Goal: Information Seeking & Learning: Learn about a topic

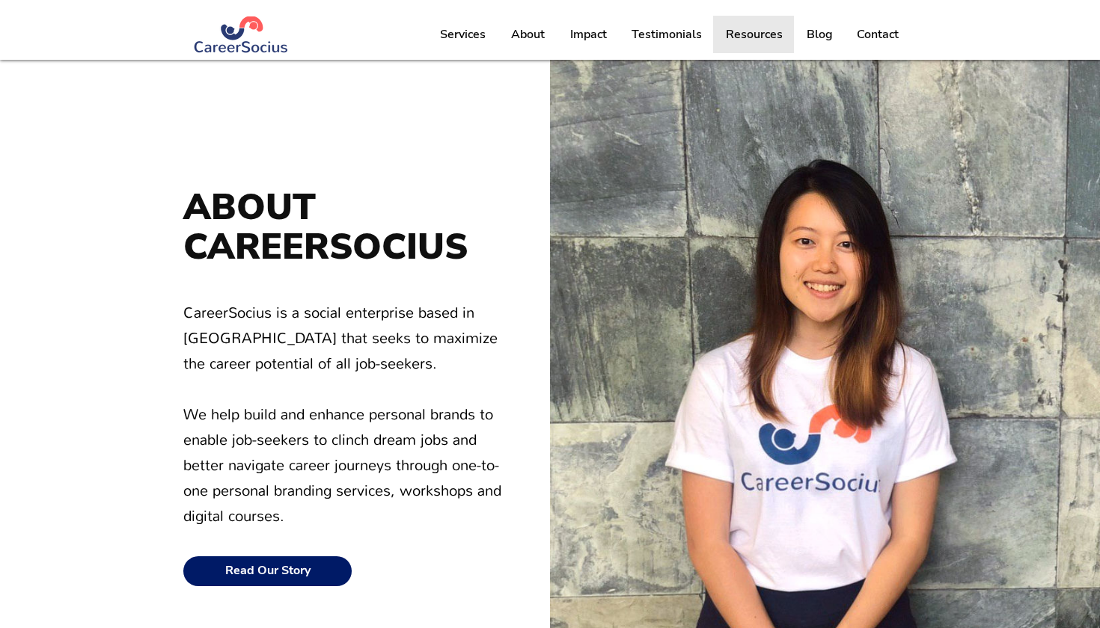
click at [720, 31] on p "Resources" at bounding box center [754, 34] width 72 height 37
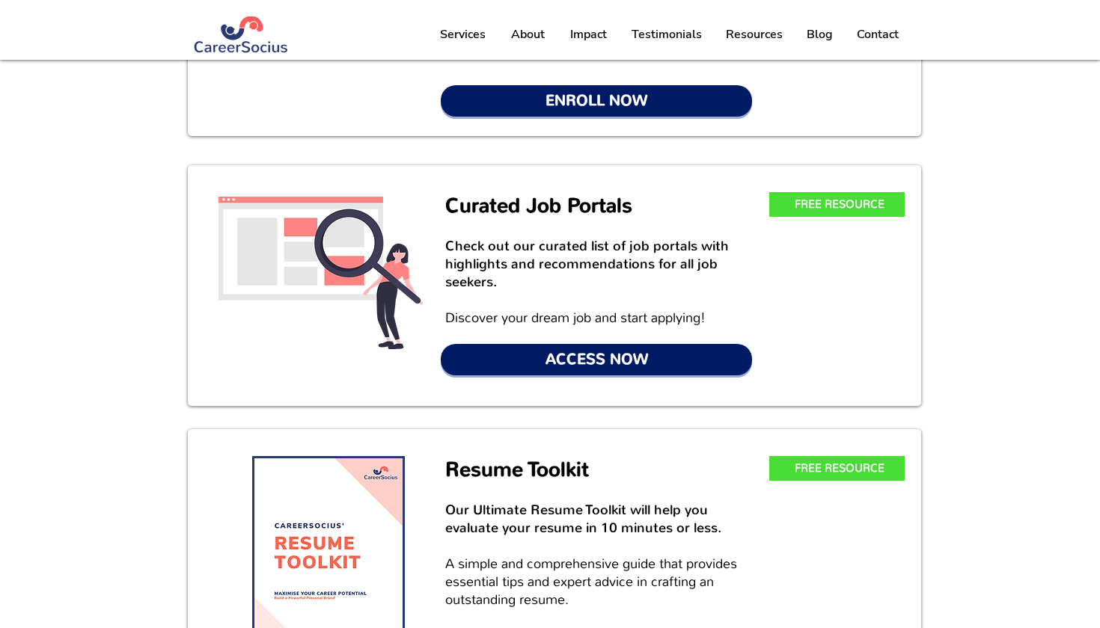
scroll to position [247, 0]
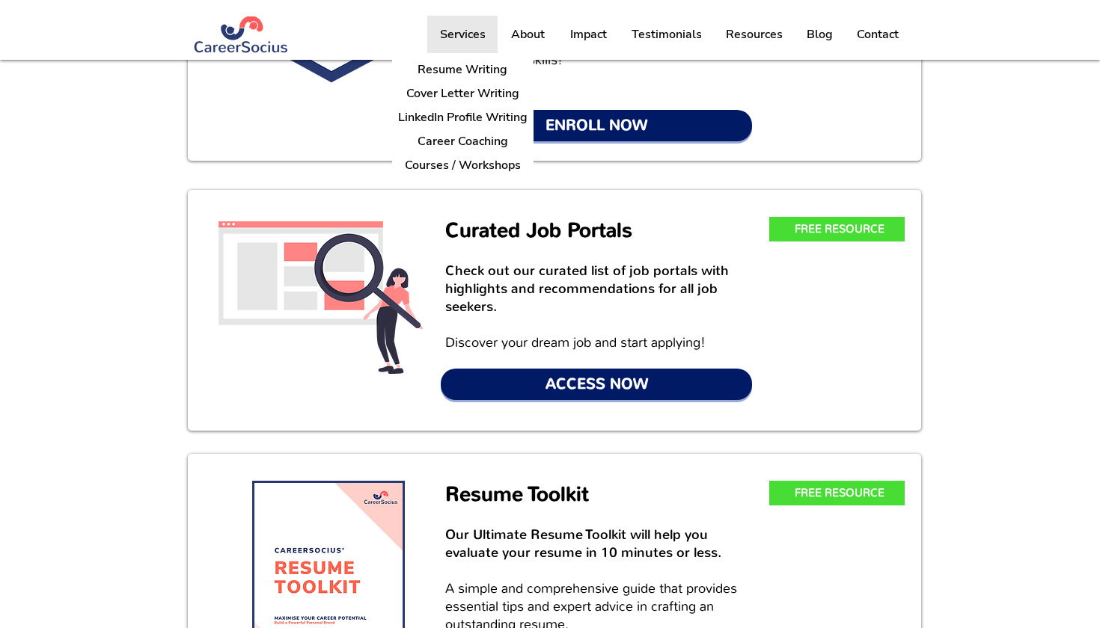
click at [474, 31] on p "Services" at bounding box center [462, 34] width 61 height 37
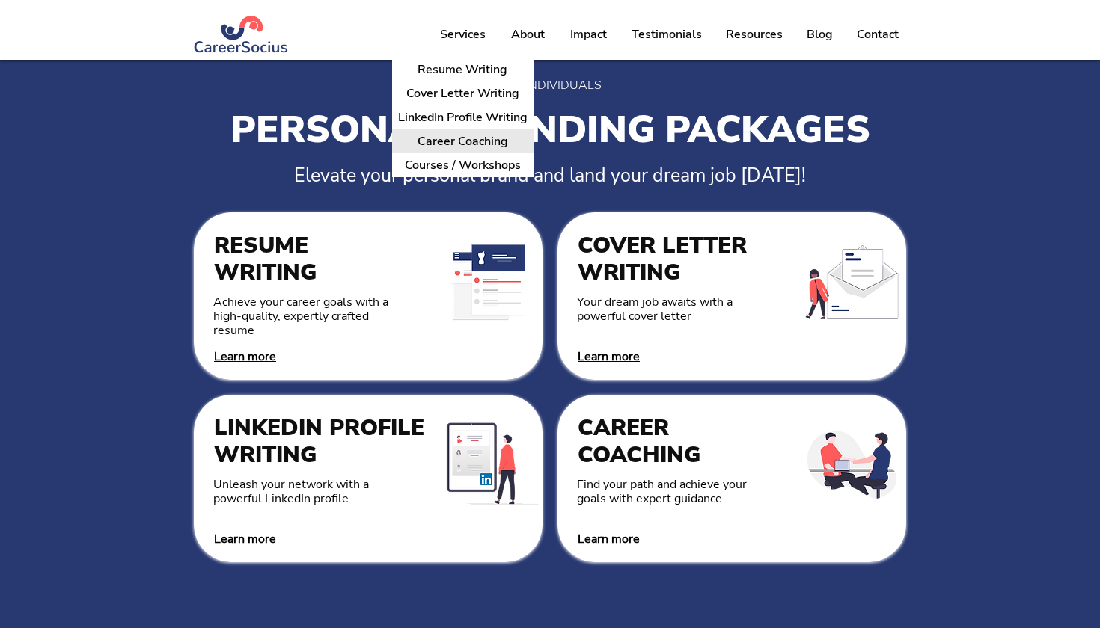
click at [476, 141] on p "Career Coaching" at bounding box center [462, 141] width 102 height 23
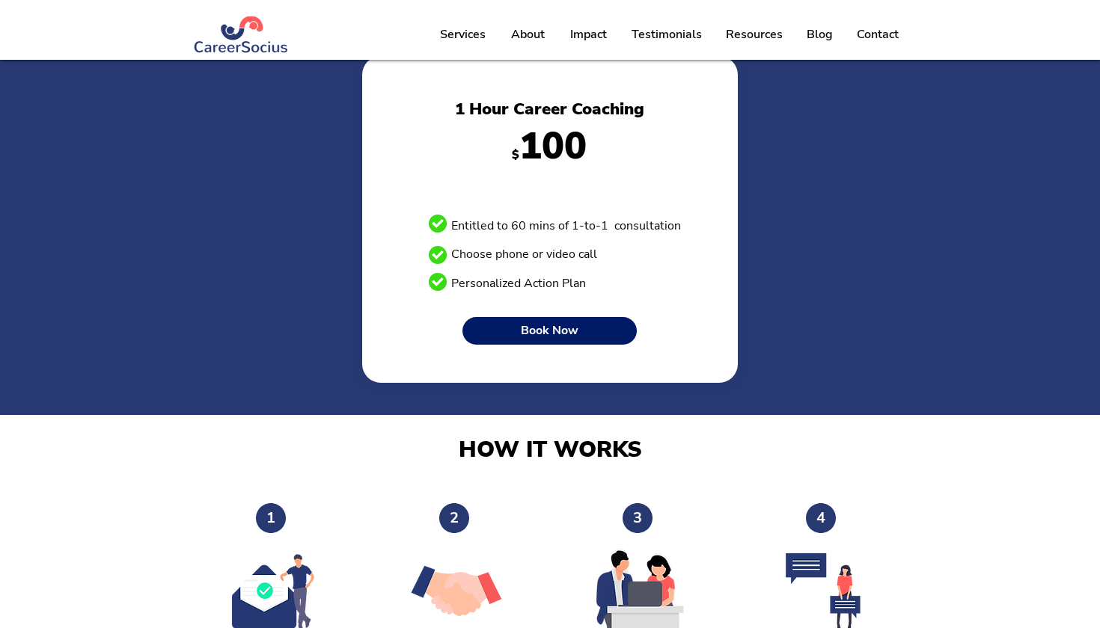
scroll to position [724, 0]
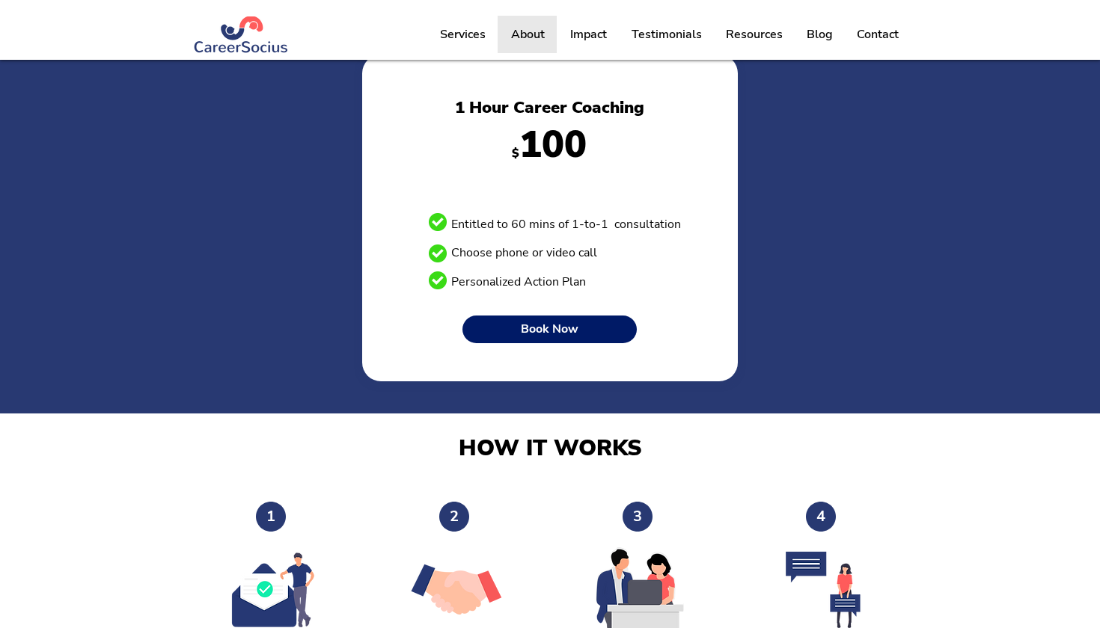
click at [530, 37] on p "About" at bounding box center [528, 34] width 49 height 37
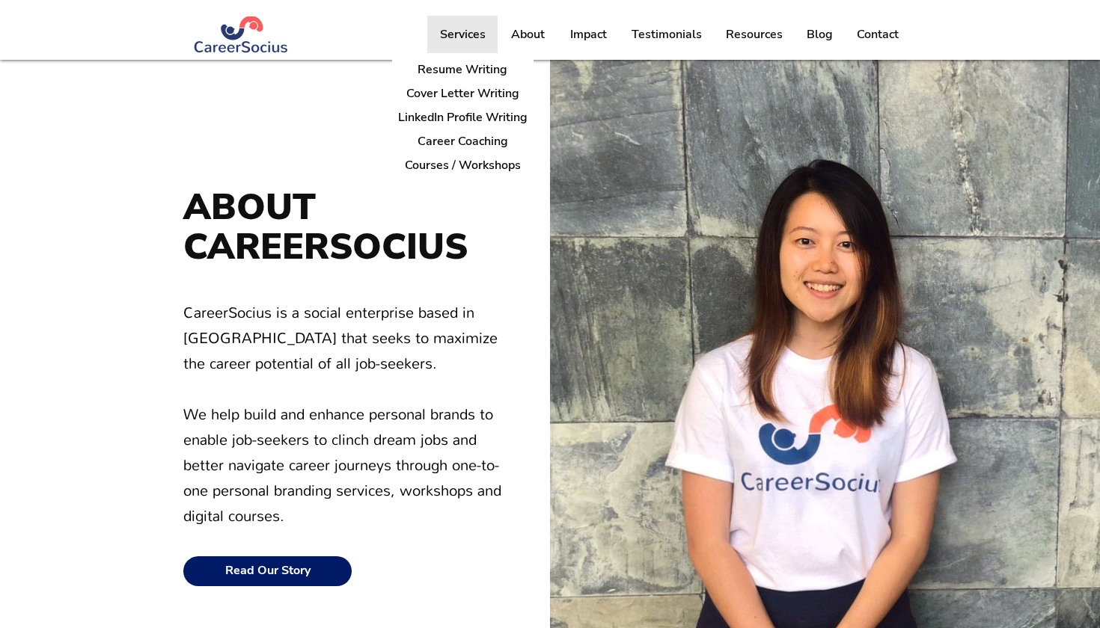
click at [487, 35] on p "Services" at bounding box center [462, 34] width 61 height 37
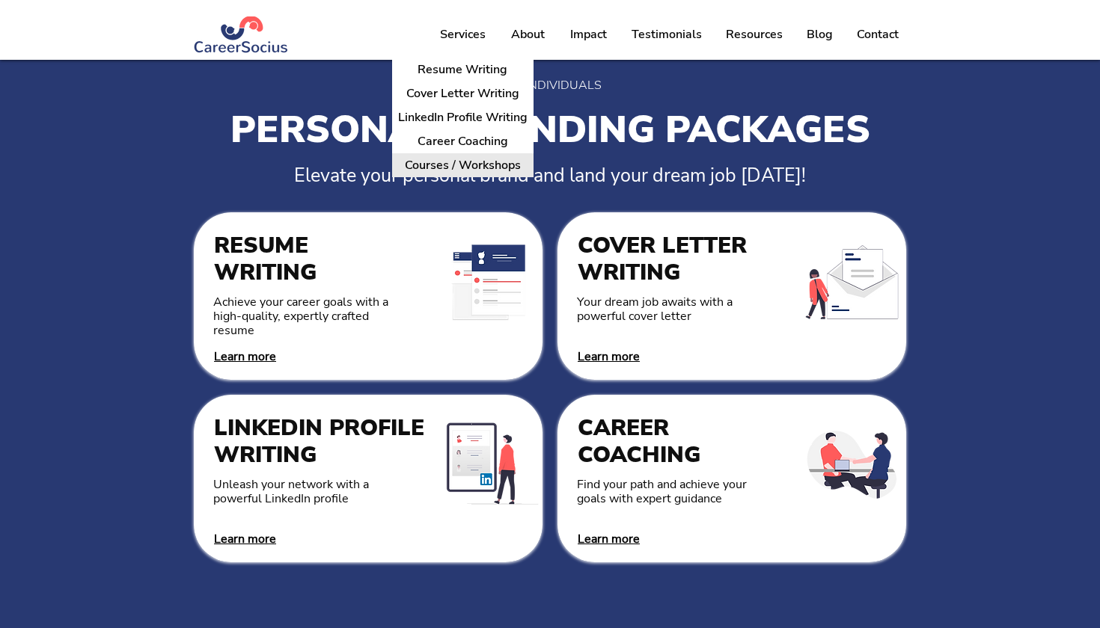
click at [480, 170] on p "Courses / Workshops" at bounding box center [463, 165] width 128 height 23
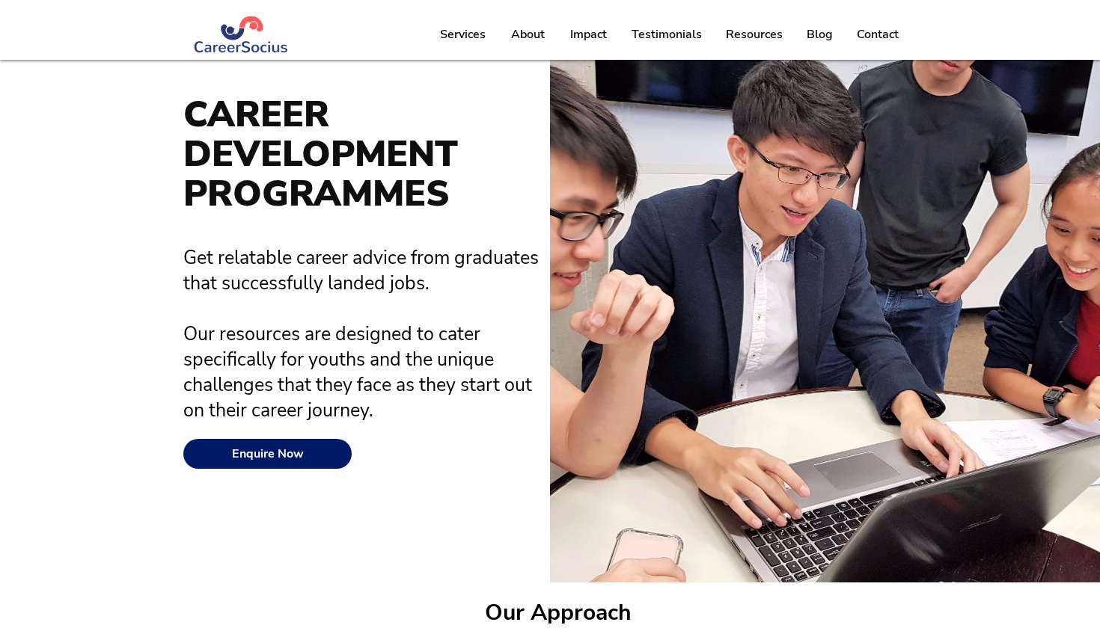
scroll to position [120, 0]
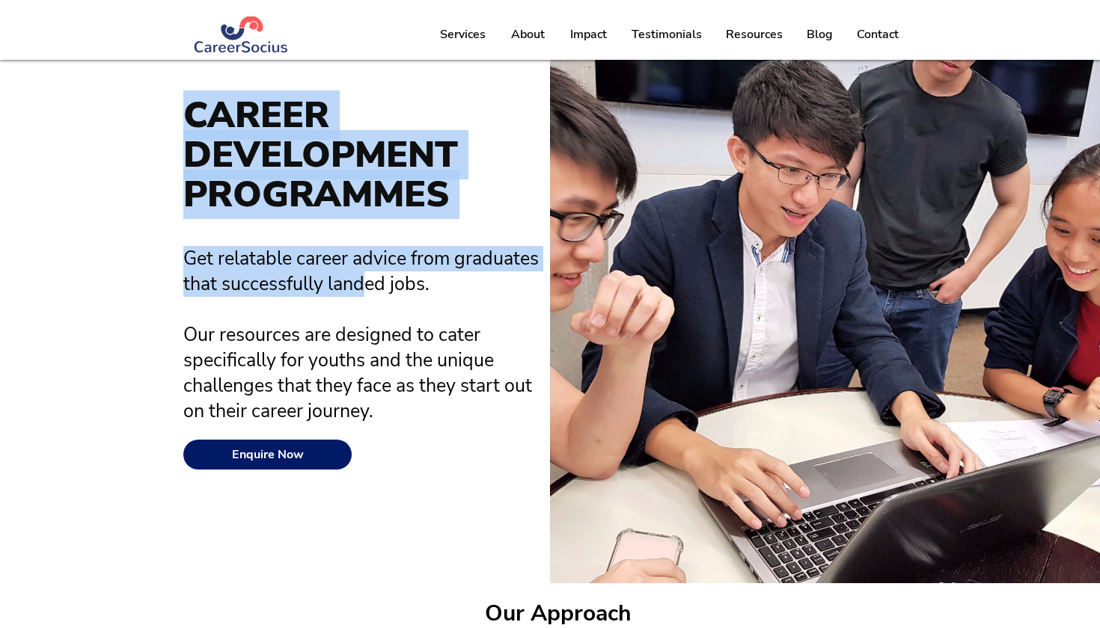
drag, startPoint x: 190, startPoint y: 100, endPoint x: 393, endPoint y: 305, distance: 288.9
click at [393, 305] on div "CAREER DEVELOPMENT PROGRAMMES Get relatable career advice from graduates that s…" at bounding box center [275, 261] width 550 height 643
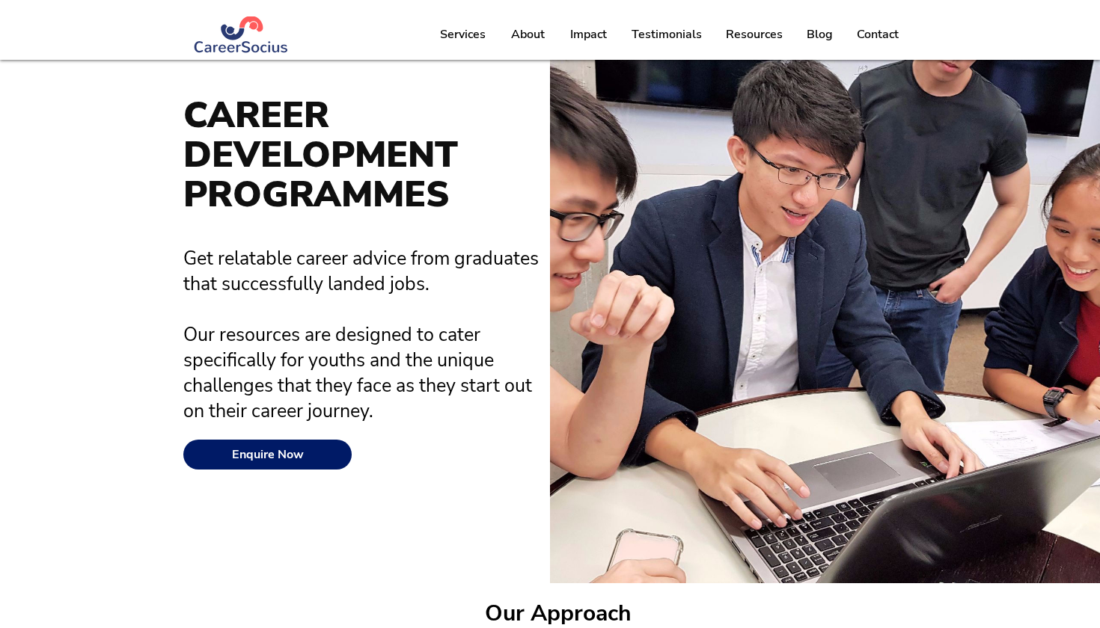
click at [393, 305] on h2 "Get relatable career advice from graduates that successfully landed jobs. Our r…" at bounding box center [366, 335] width 367 height 178
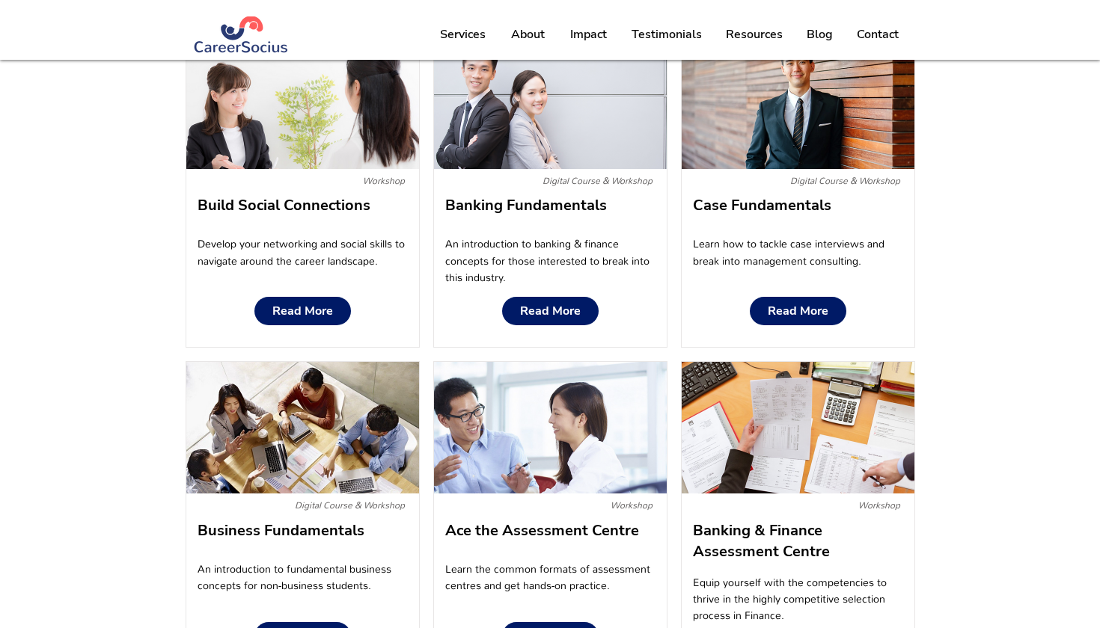
scroll to position [1290, 0]
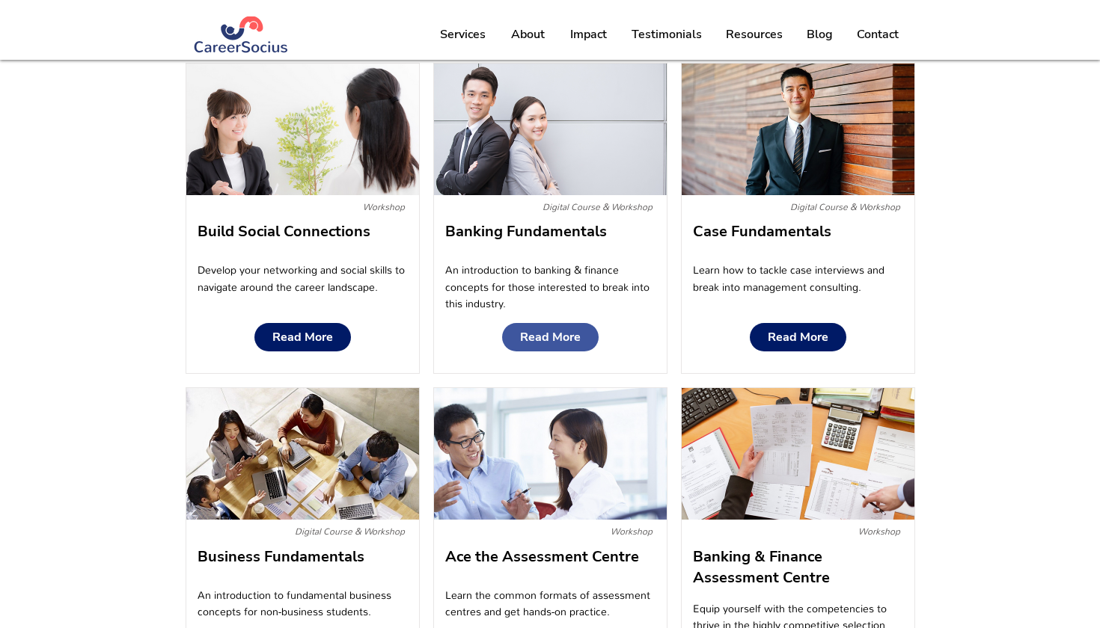
click at [541, 331] on span "Read More" at bounding box center [550, 338] width 61 height 14
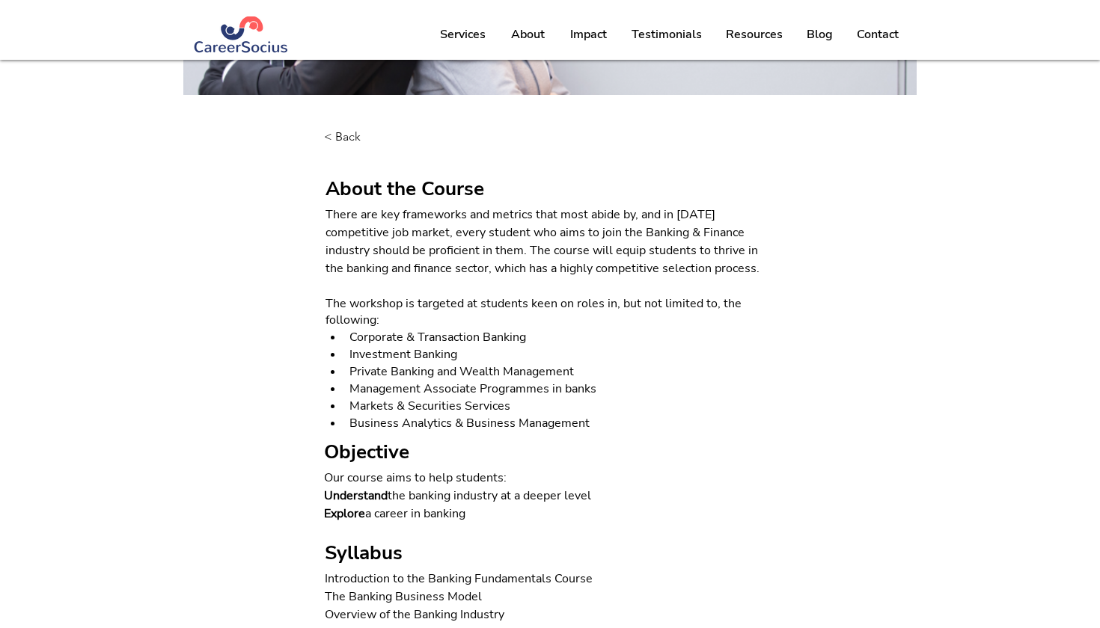
scroll to position [304, 0]
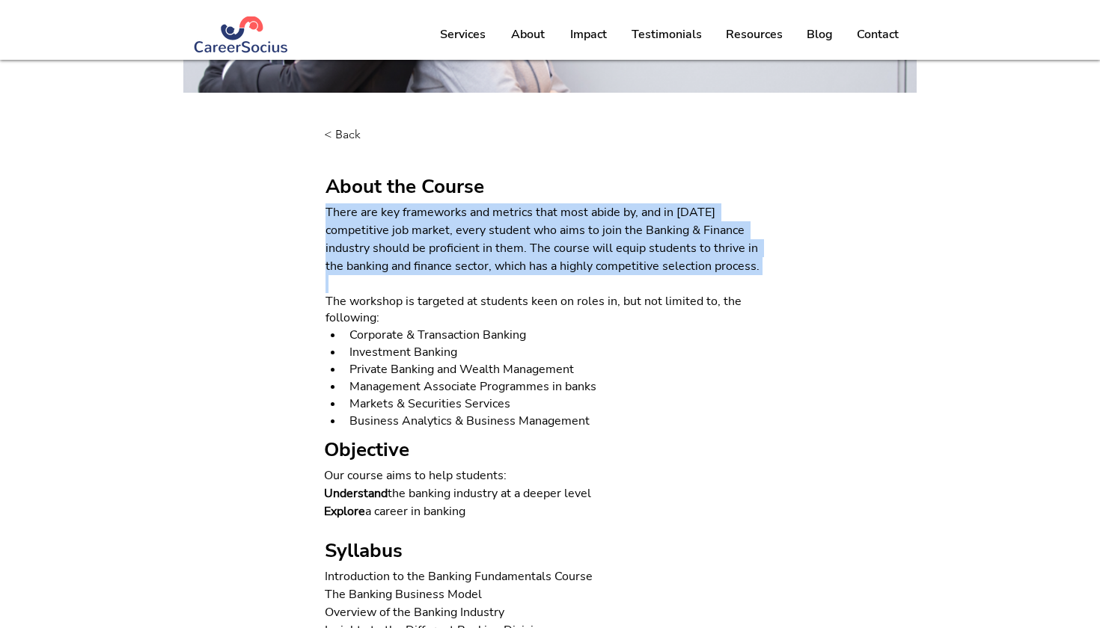
drag, startPoint x: 328, startPoint y: 206, endPoint x: 436, endPoint y: 283, distance: 132.5
click at [436, 284] on div "There are key frameworks and metrics that most abide by, and in [DATE] competit…" at bounding box center [549, 317] width 449 height 227
click at [423, 268] on span "There are key frameworks and metrics that most abide by, and in [DATE] competit…" at bounding box center [542, 239] width 435 height 70
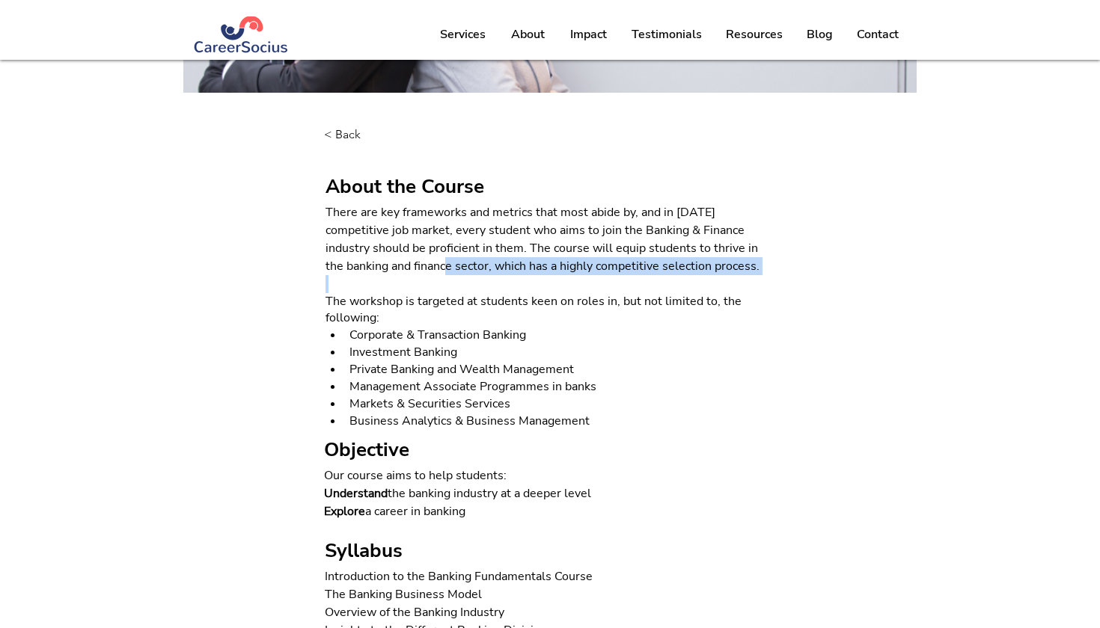
drag, startPoint x: 420, startPoint y: 263, endPoint x: 423, endPoint y: 275, distance: 12.2
click at [423, 275] on div "There are key frameworks and metrics that most abide by, and in [DATE] competit…" at bounding box center [549, 317] width 449 height 227
click at [423, 275] on span at bounding box center [549, 284] width 449 height 18
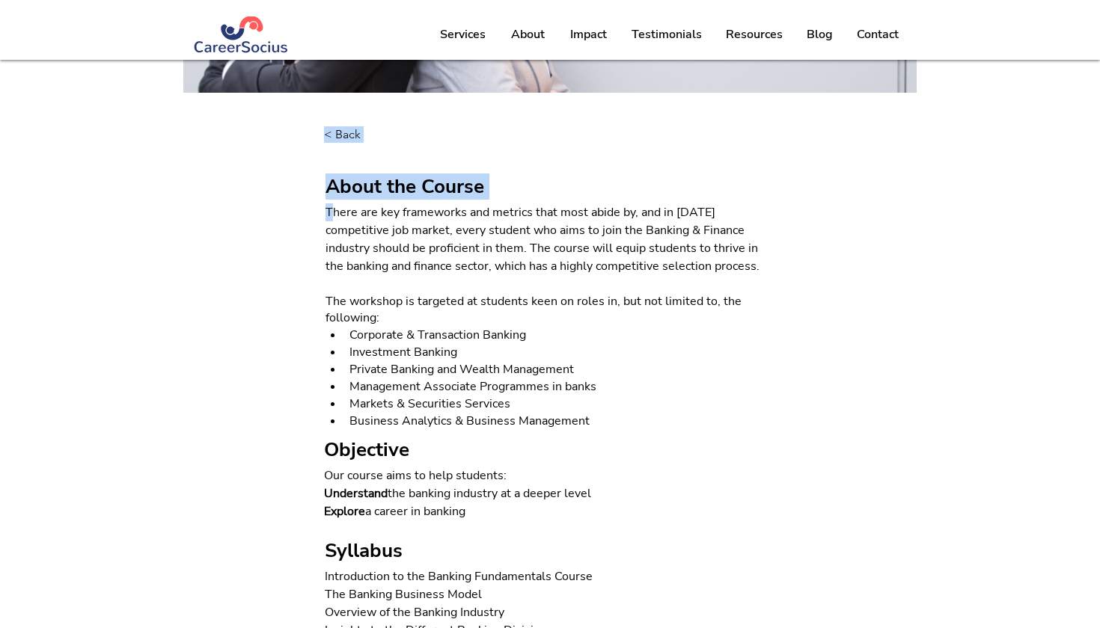
drag, startPoint x: 331, startPoint y: 217, endPoint x: 507, endPoint y: 433, distance: 279.2
click at [507, 433] on div "< Back About the Course There are key frameworks and metrics that most abide by…" at bounding box center [550, 603] width 1100 height 1021
click at [507, 433] on div at bounding box center [550, 603] width 1100 height 1021
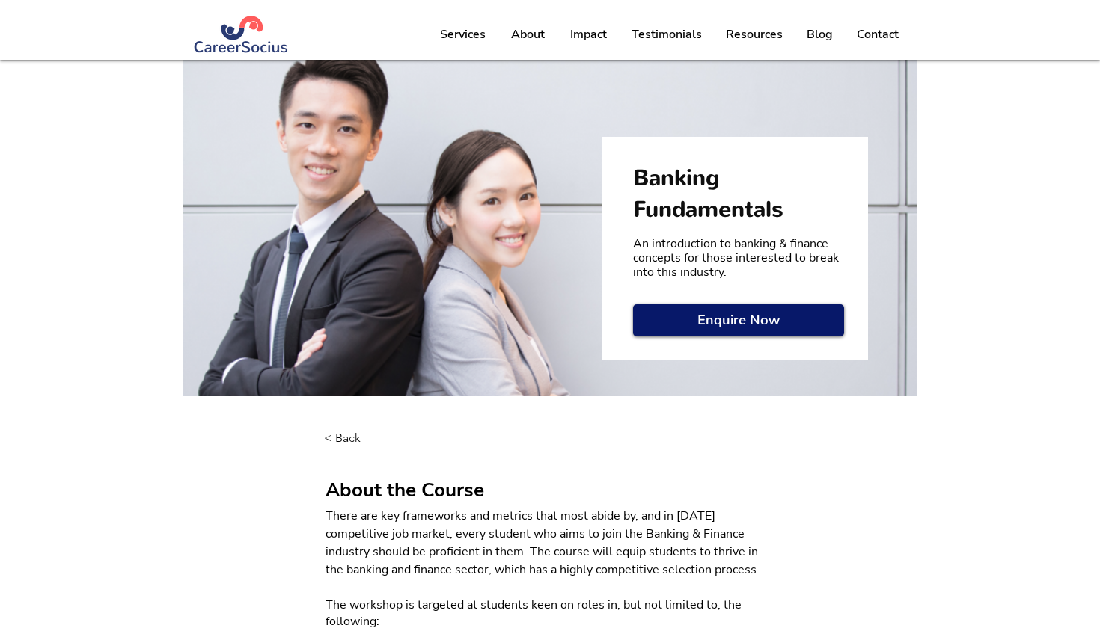
scroll to position [0, 0]
